Goal: Complete application form

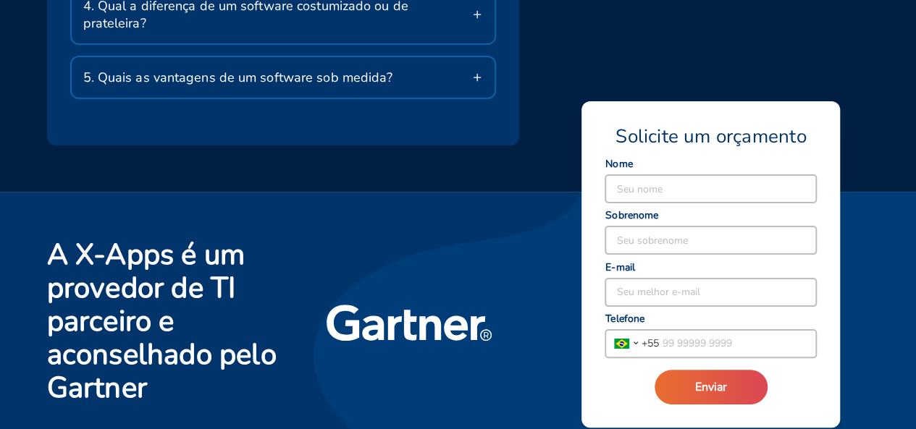
scroll to position [3002, 0]
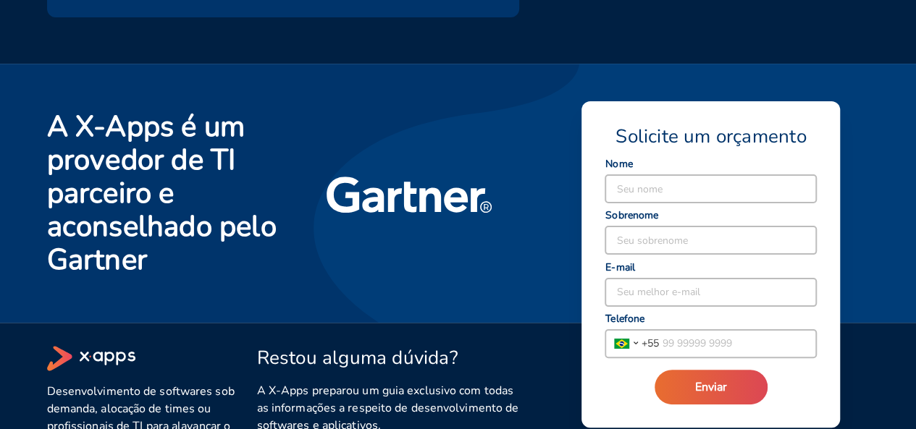
click at [630, 195] on input at bounding box center [710, 189] width 211 height 28
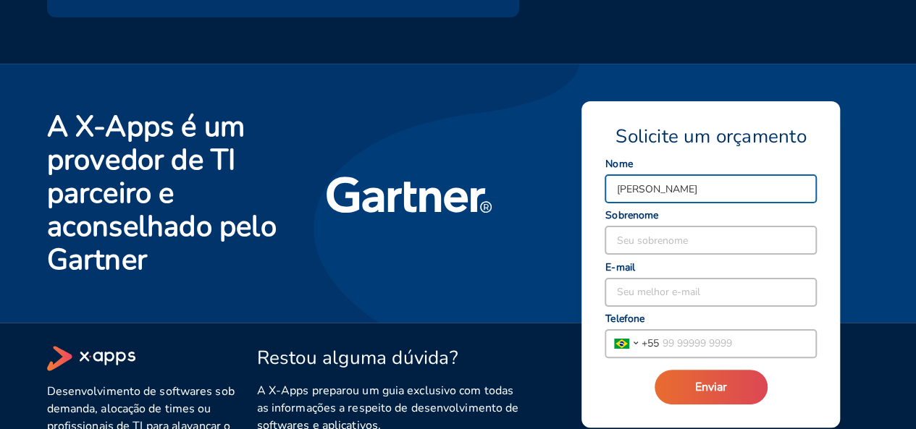
type input "[PERSON_NAME]"
click at [644, 243] on input at bounding box center [710, 241] width 211 height 28
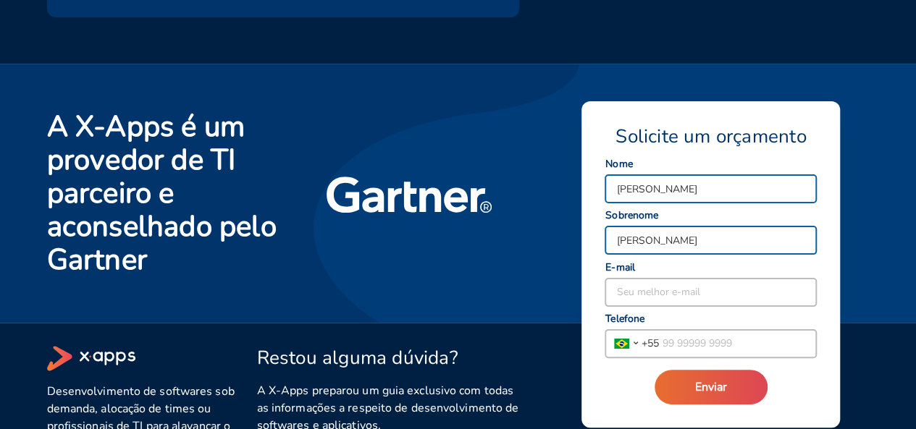
type input "[PERSON_NAME]"
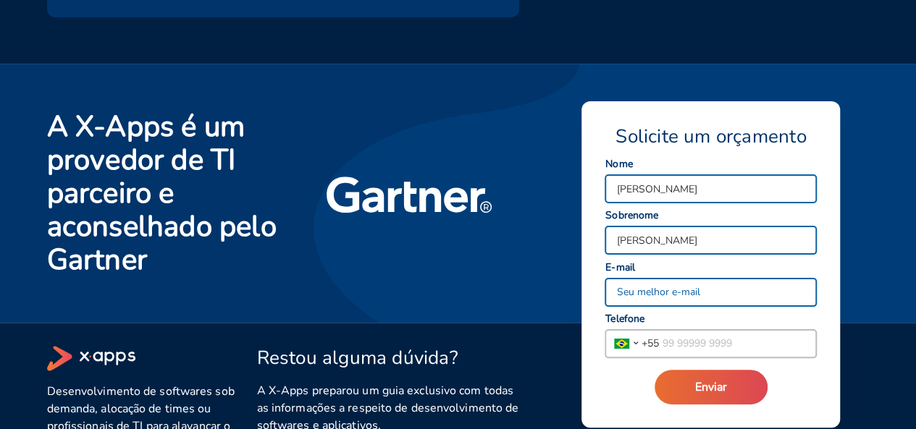
click at [652, 295] on input at bounding box center [710, 293] width 211 height 28
type input "[PERSON_NAME][EMAIL_ADDRESS][DOMAIN_NAME]"
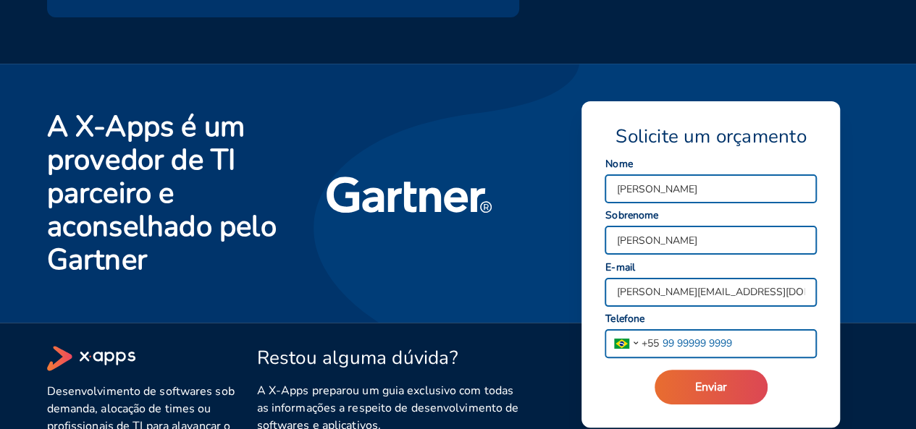
click at [704, 350] on input "tel" at bounding box center [737, 344] width 157 height 28
type input "[PHONE_NUMBER]"
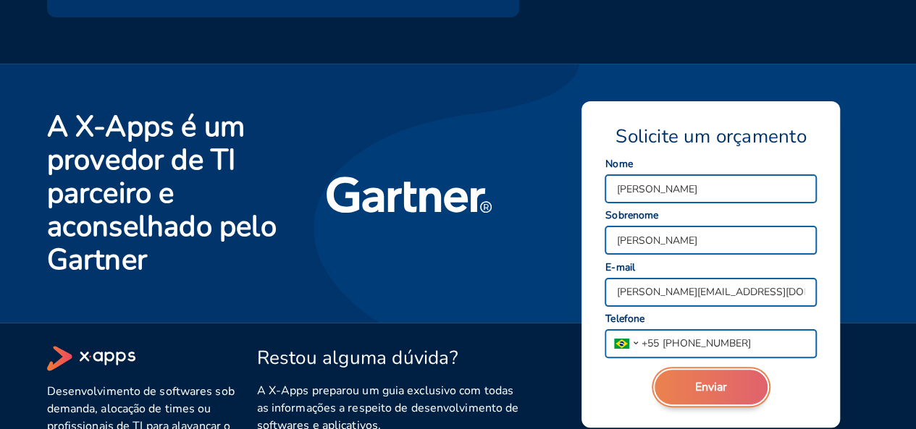
click at [715, 381] on span "Enviar" at bounding box center [711, 387] width 32 height 16
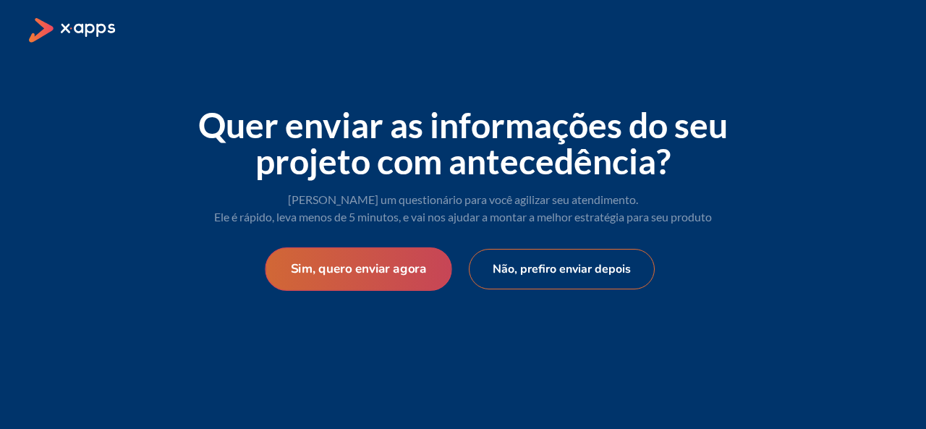
click at [345, 272] on button "Sim, quero enviar agora" at bounding box center [358, 269] width 187 height 43
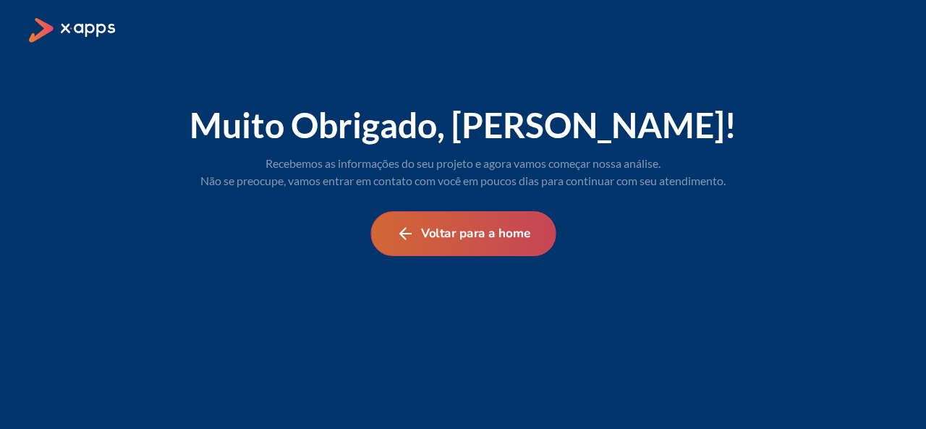
click at [489, 240] on button "Voltar para a home" at bounding box center [463, 233] width 185 height 45
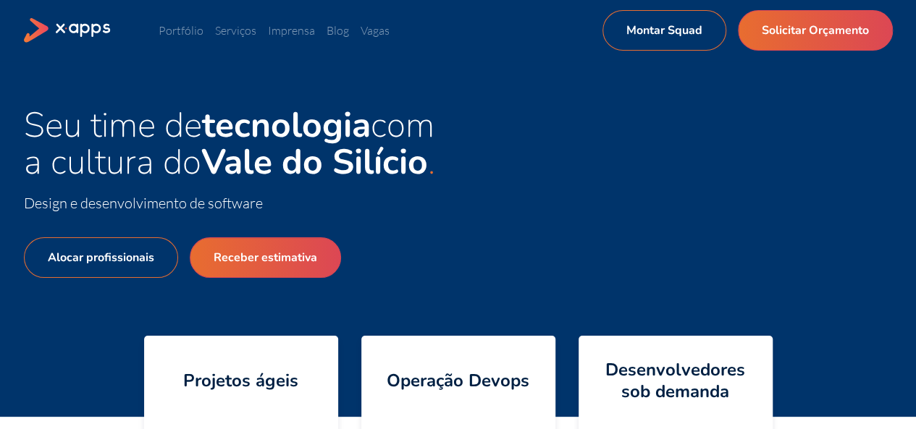
click at [612, 87] on div "Seu time de tecnologia com a cultura do Vale do Silício Design e desenvolviment…" at bounding box center [458, 239] width 916 height 356
